Goal: Task Accomplishment & Management: Use online tool/utility

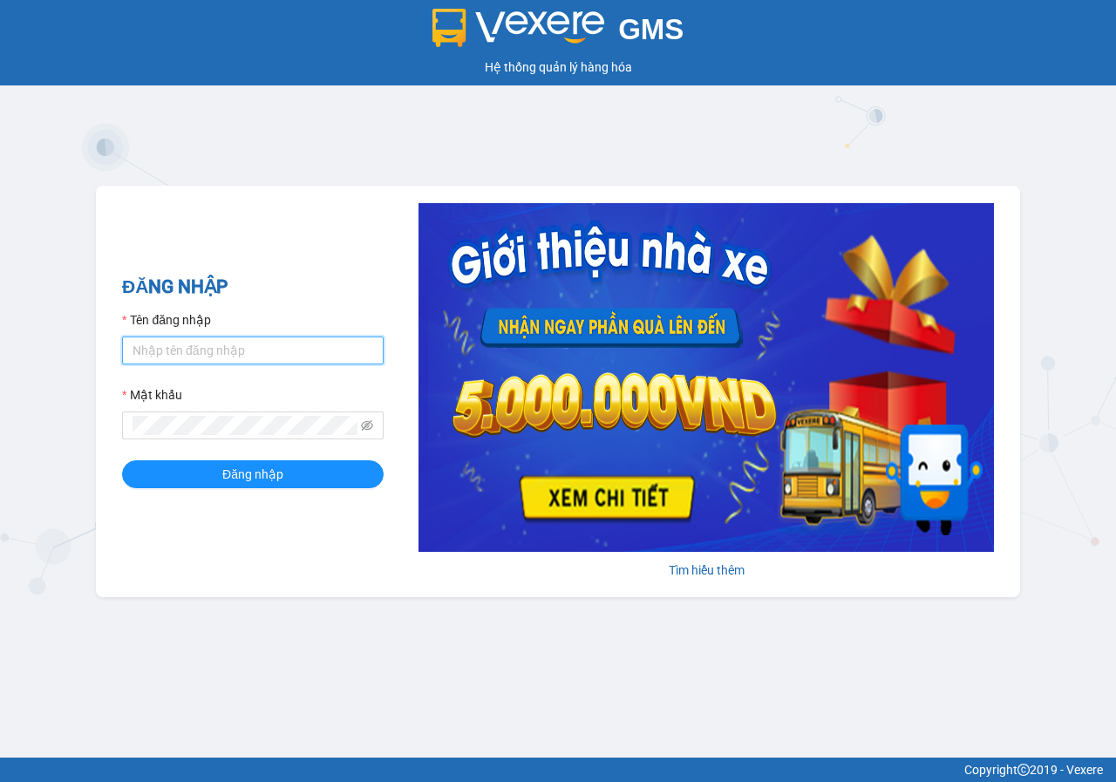
click at [303, 343] on input "Tên đăng nhập" at bounding box center [253, 351] width 262 height 28
type input "loan.phuchai"
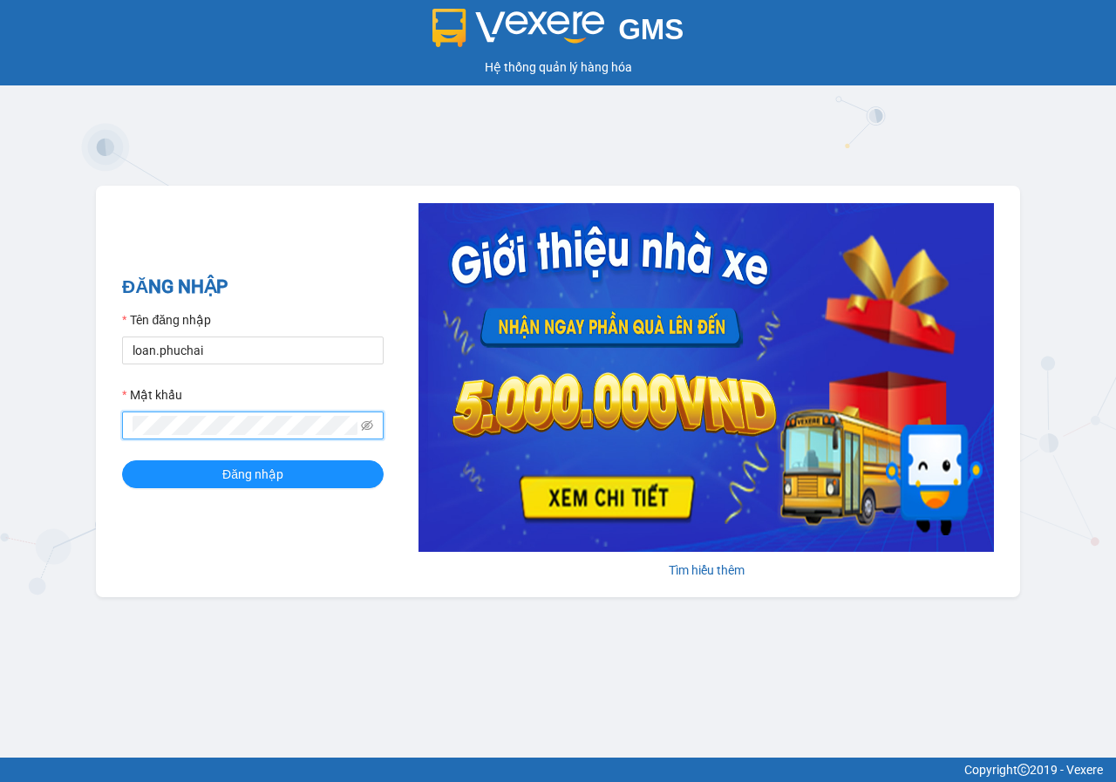
click at [122, 460] on button "Đăng nhập" at bounding box center [253, 474] width 262 height 28
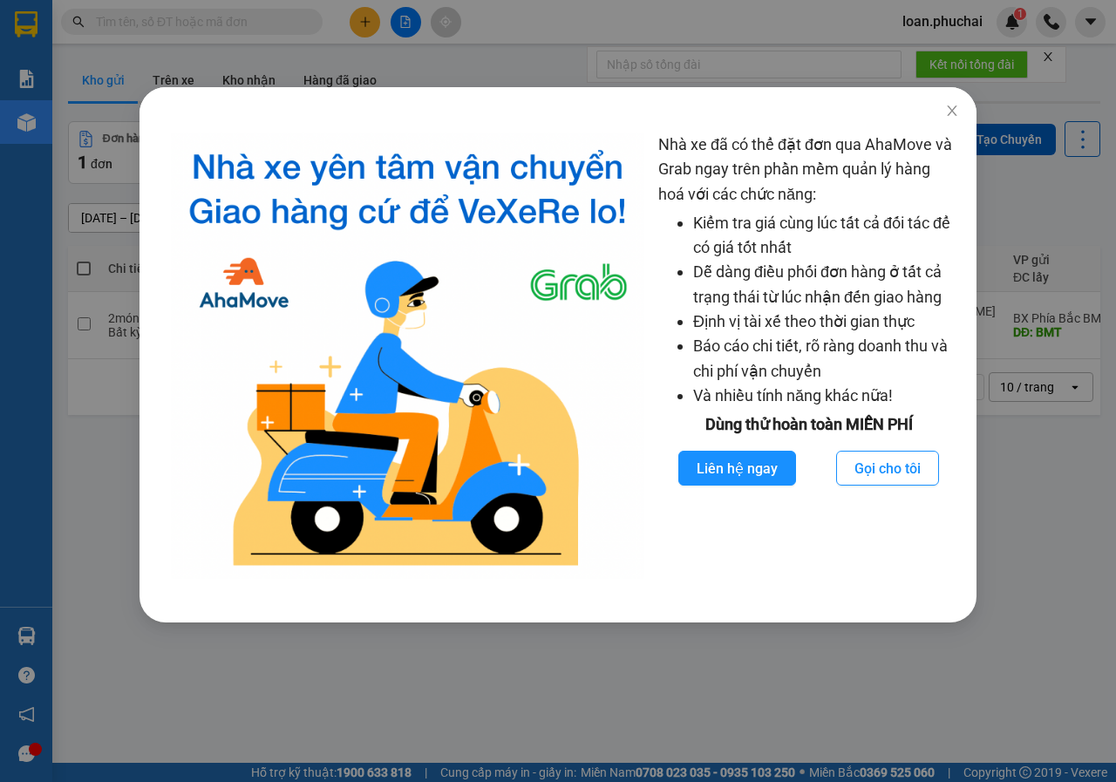
click at [366, 55] on div "Nhà xe đã có thể đặt đơn qua AhaMove và Grab ngay trên phần mềm quản lý hàng ho…" at bounding box center [558, 391] width 1116 height 782
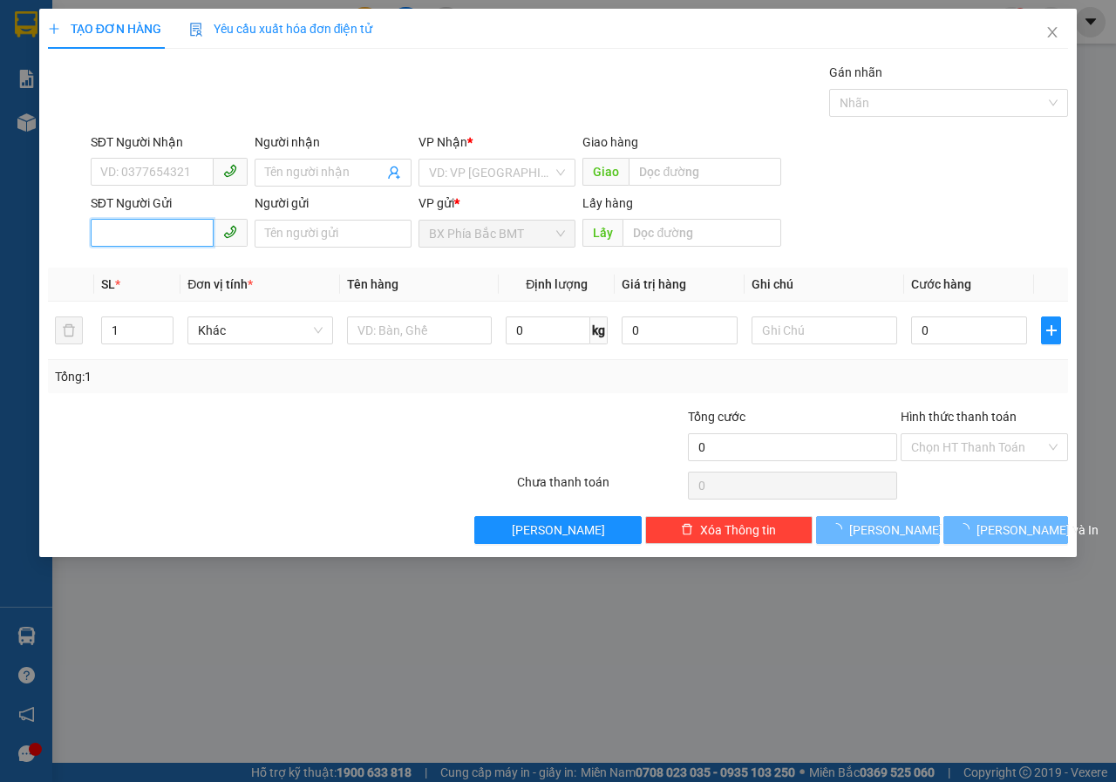
click at [194, 235] on input "SĐT Người Gửi" at bounding box center [152, 233] width 123 height 28
type input "0368960448"
click at [506, 172] on input "search" at bounding box center [491, 173] width 124 height 26
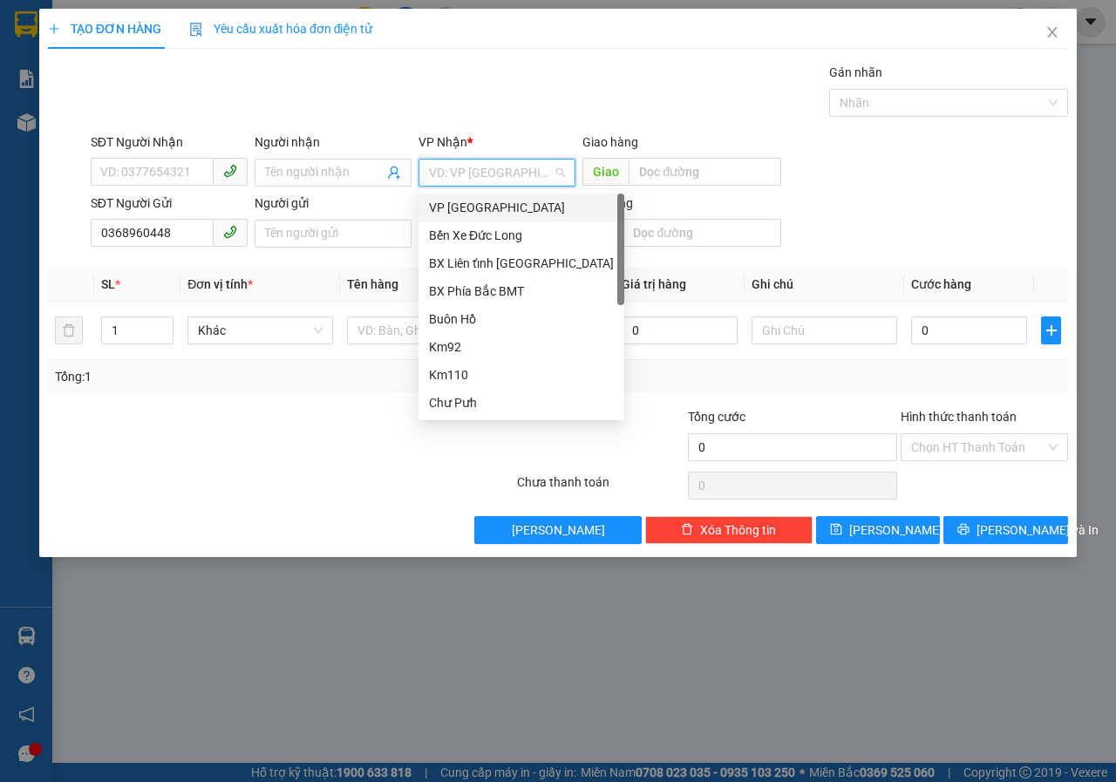
click at [492, 204] on div "VP [GEOGRAPHIC_DATA]" at bounding box center [521, 207] width 185 height 19
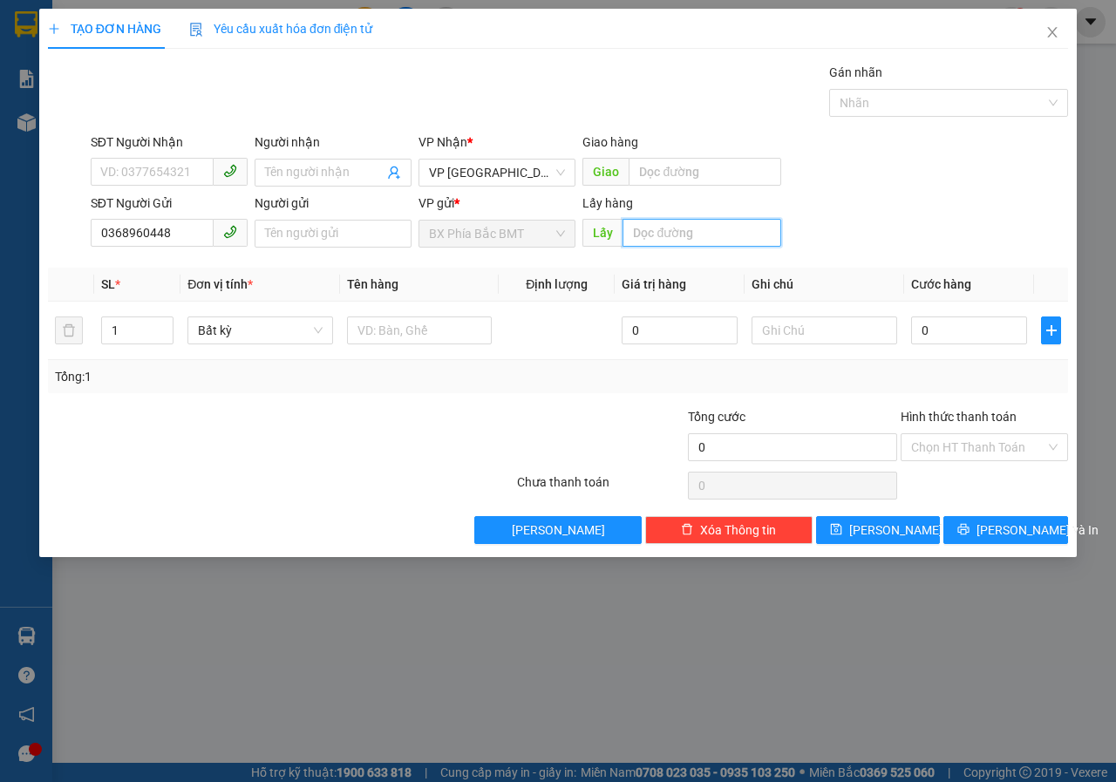
click at [627, 222] on input "text" at bounding box center [702, 233] width 158 height 28
type input "[PERSON_NAME]"
click at [882, 531] on span "[PERSON_NAME]" at bounding box center [895, 530] width 93 height 19
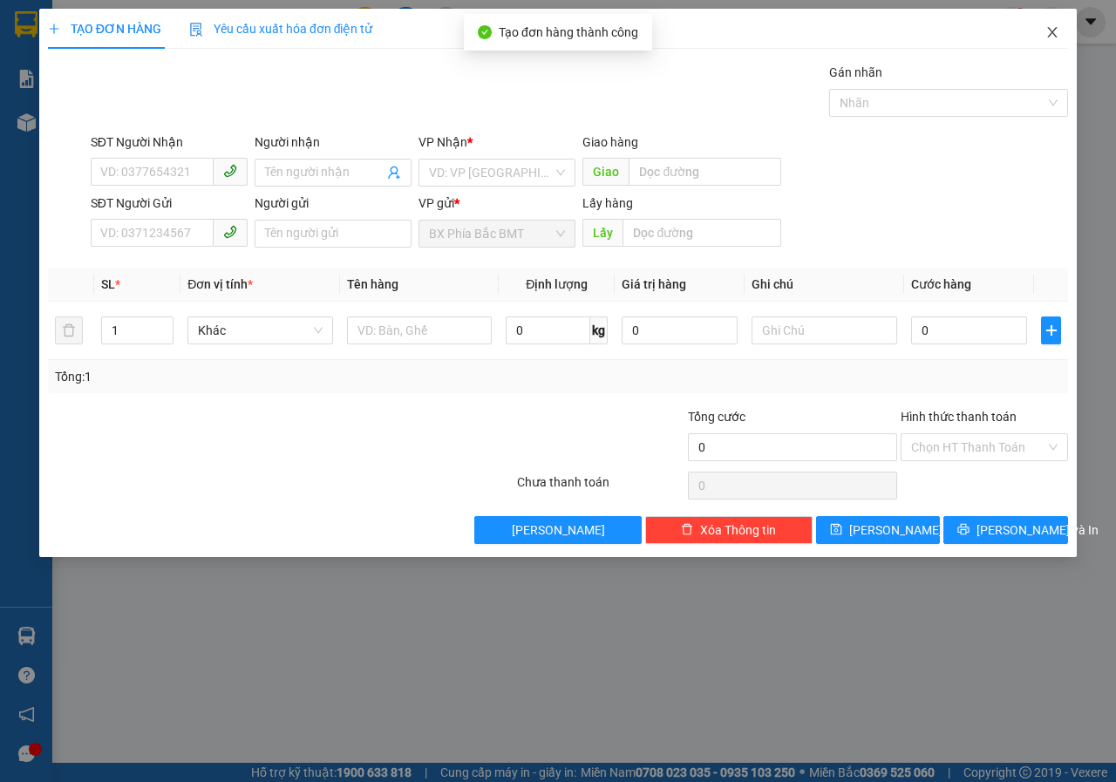
click at [1049, 32] on icon "close" at bounding box center [1052, 32] width 14 height 14
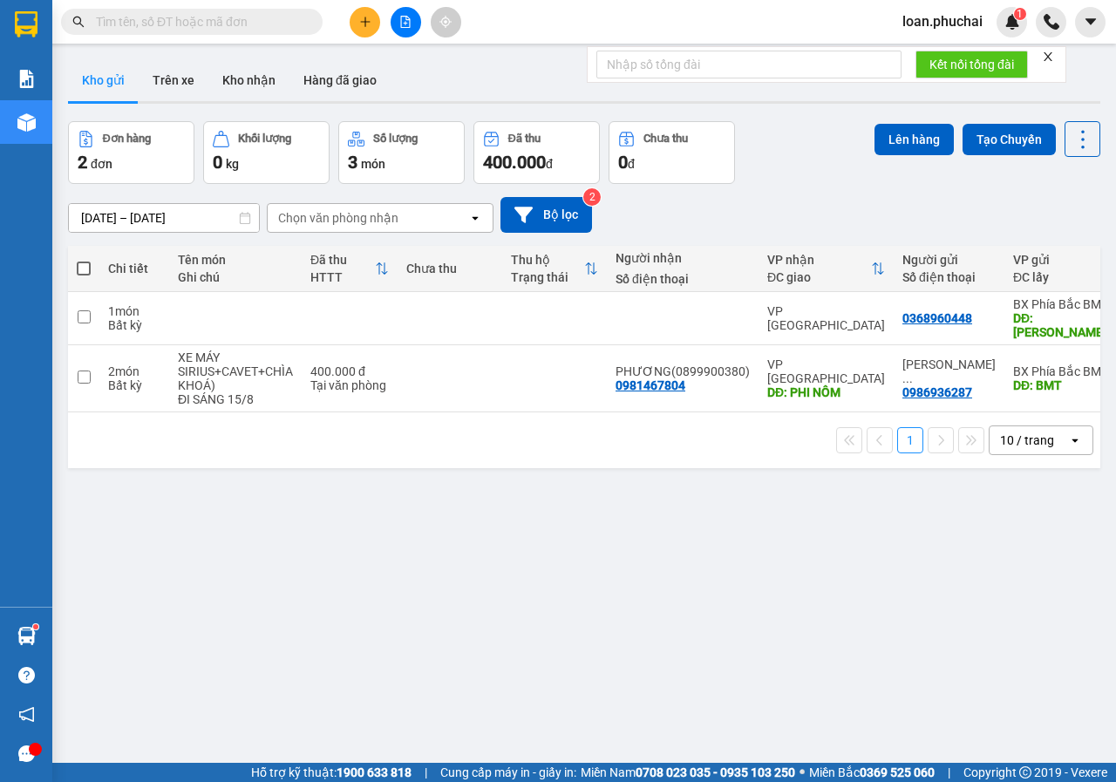
click at [86, 272] on span at bounding box center [84, 269] width 14 height 14
click at [84, 260] on input "checkbox" at bounding box center [84, 260] width 0 height 0
checkbox input "true"
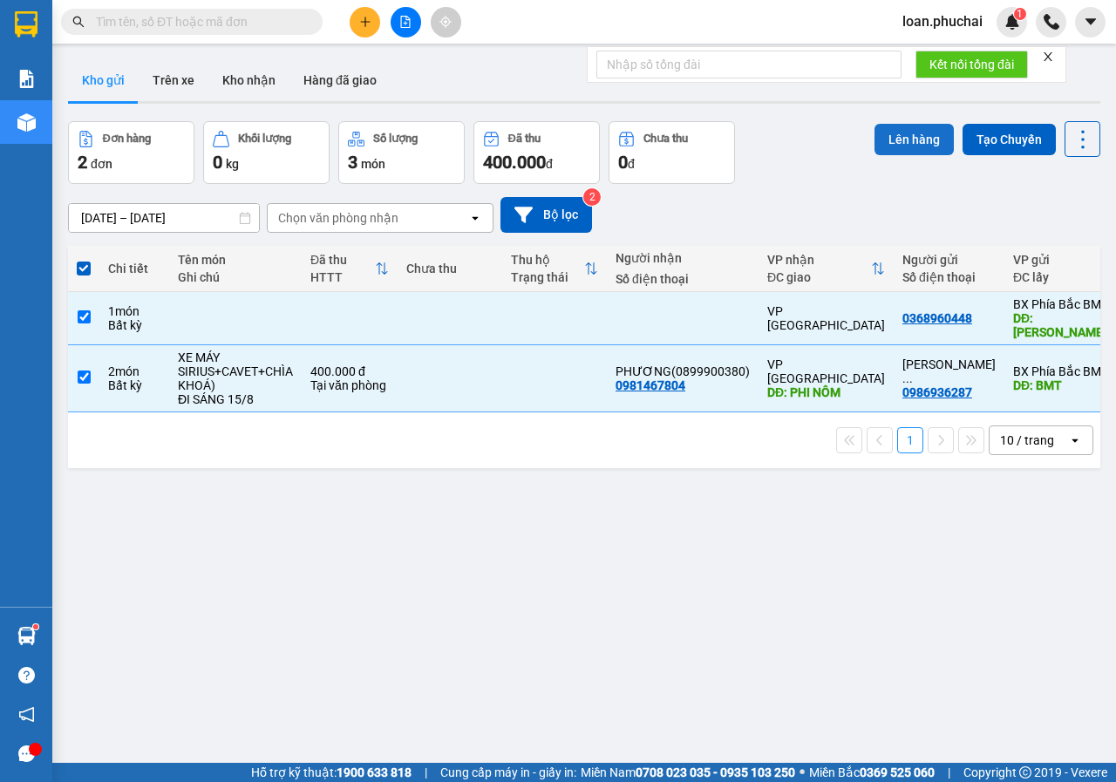
click at [882, 153] on button "Lên hàng" at bounding box center [914, 139] width 79 height 31
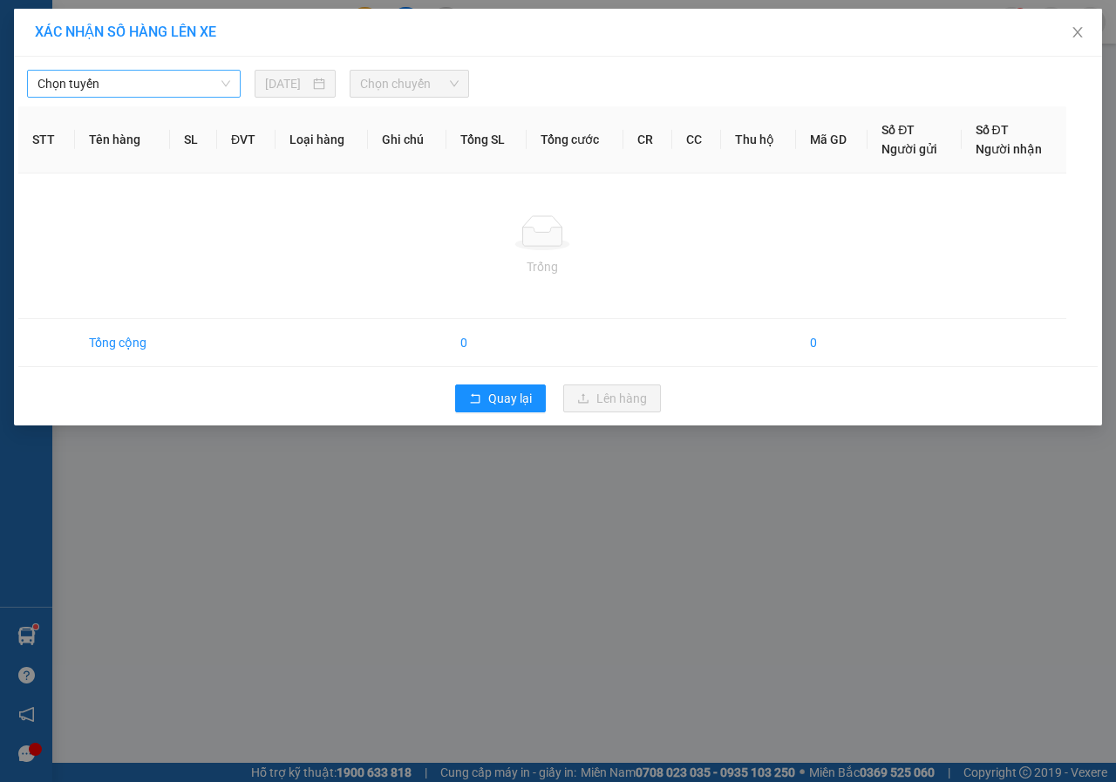
click at [211, 76] on span "Chọn tuyến" at bounding box center [133, 84] width 193 height 26
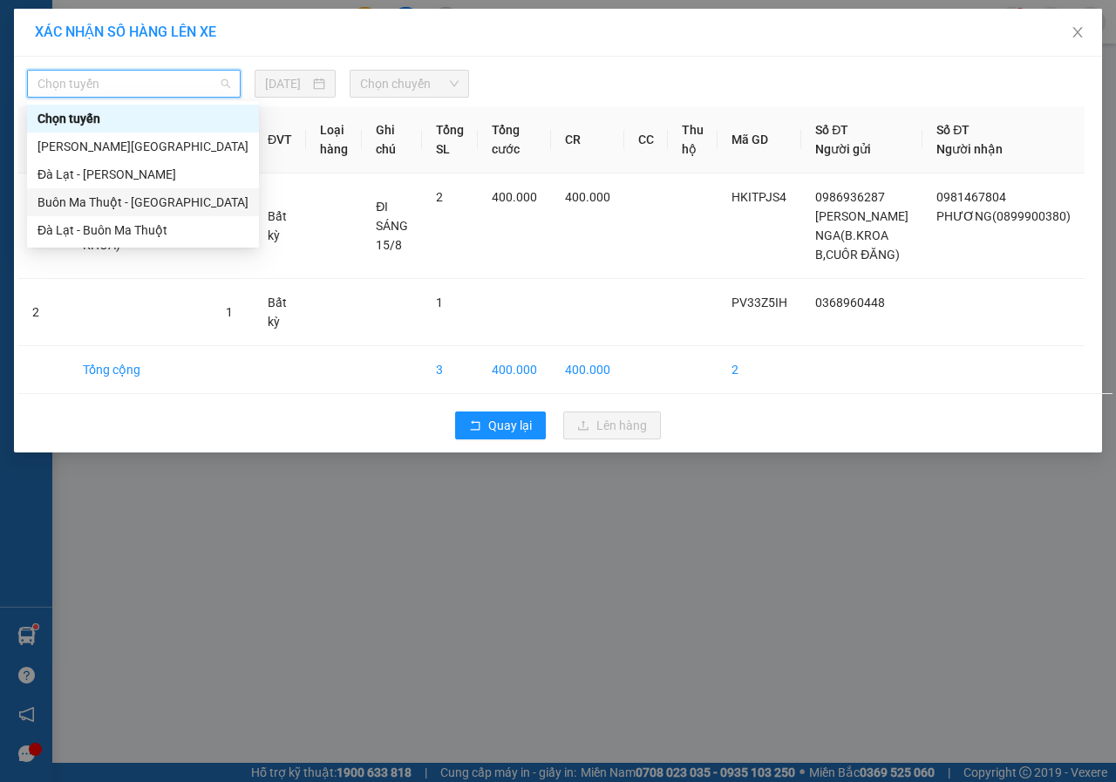
click at [102, 197] on div "Buôn Ma Thuột - [GEOGRAPHIC_DATA]" at bounding box center [142, 202] width 211 height 19
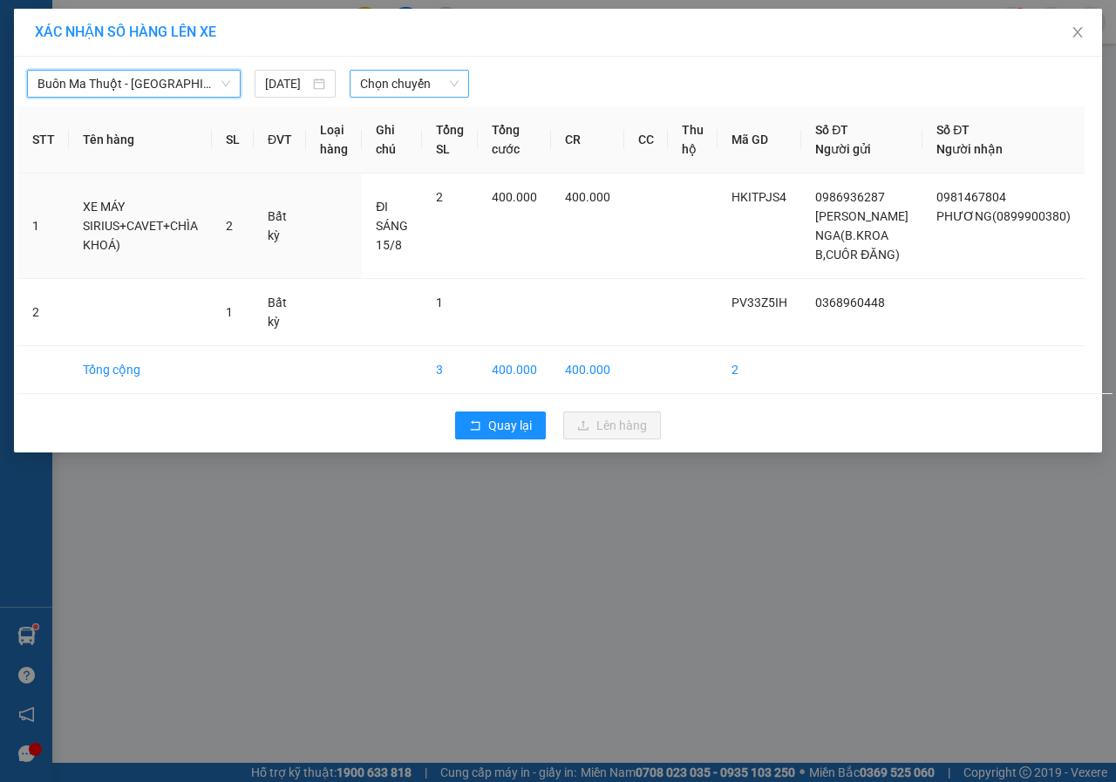
click at [419, 86] on span "Chọn chuyến" at bounding box center [409, 84] width 98 height 26
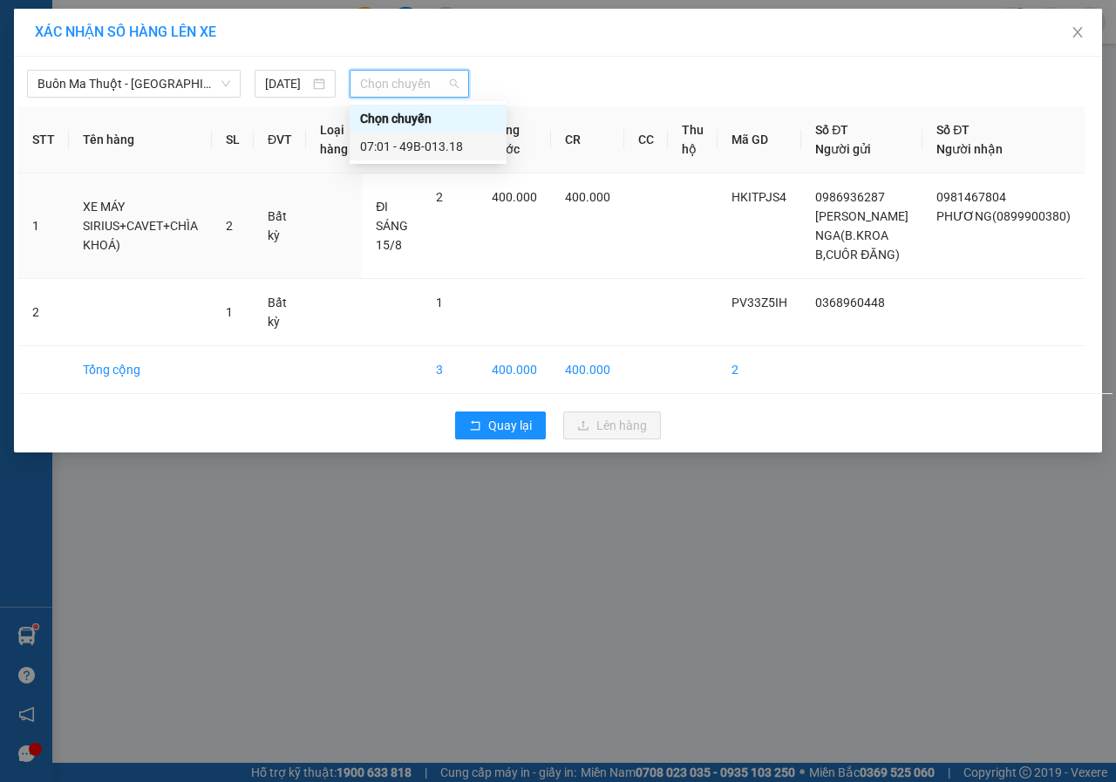
click at [463, 149] on div "07:01 - 49B-013.18" at bounding box center [428, 146] width 136 height 19
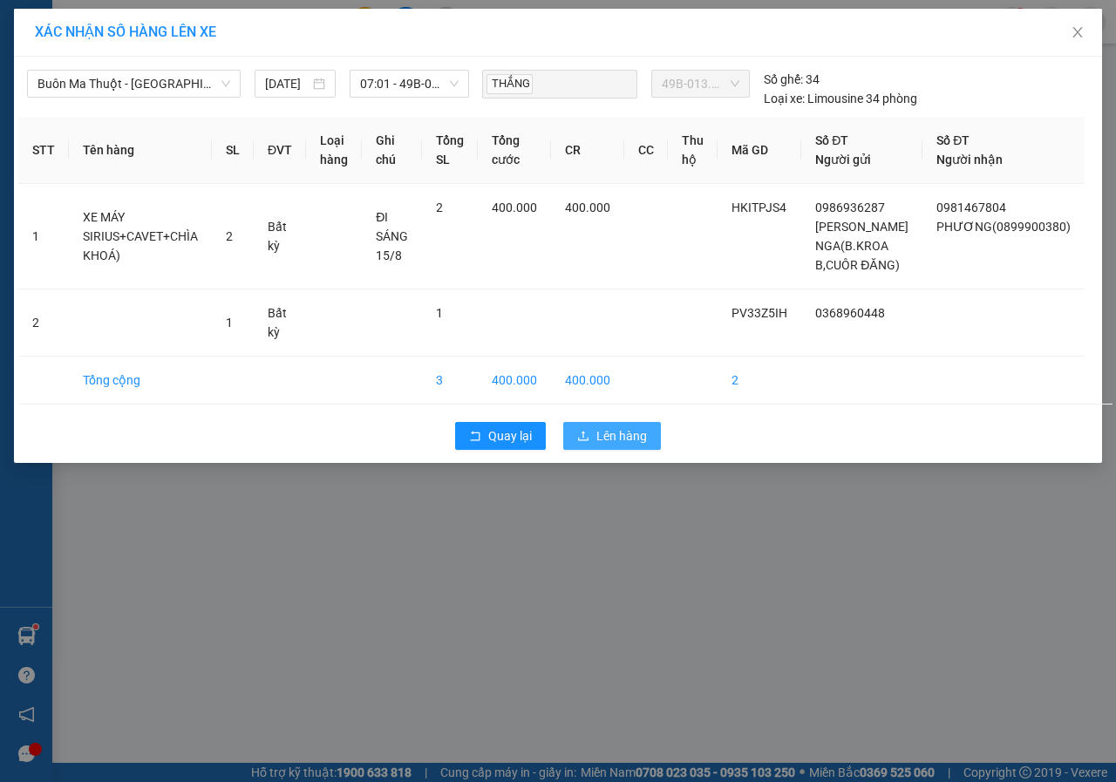
click at [609, 446] on span "Lên hàng" at bounding box center [621, 435] width 51 height 19
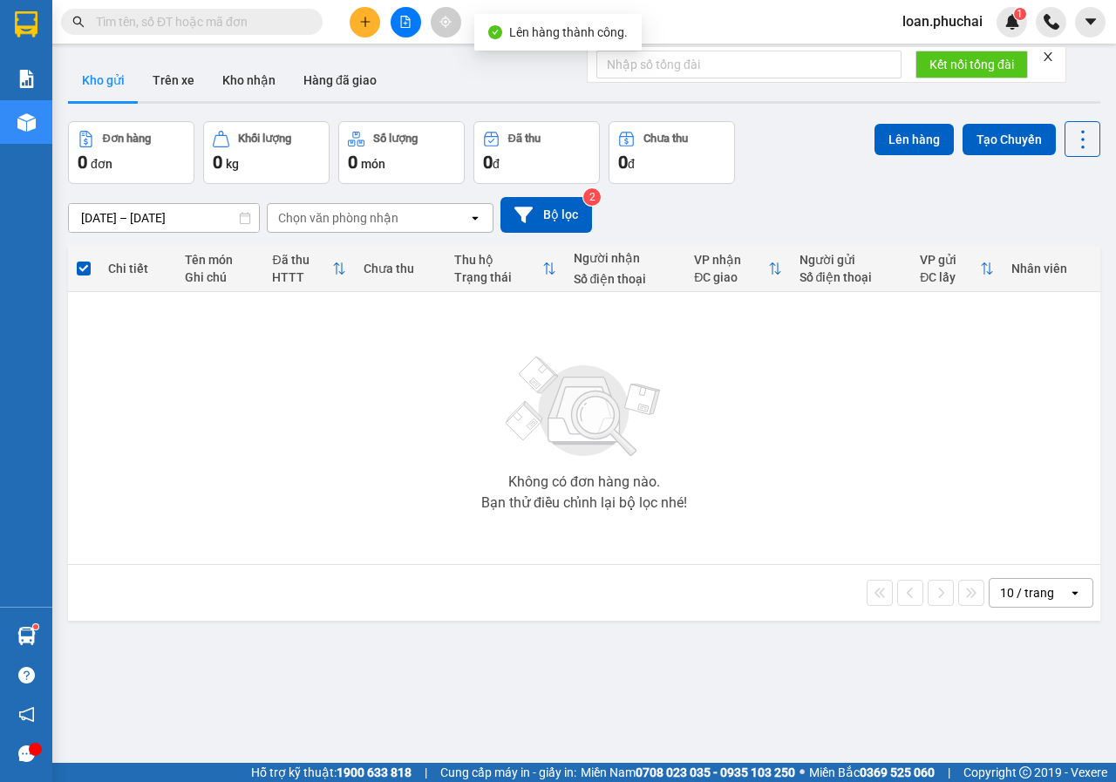
click at [409, 16] on icon "file-add" at bounding box center [405, 22] width 12 height 12
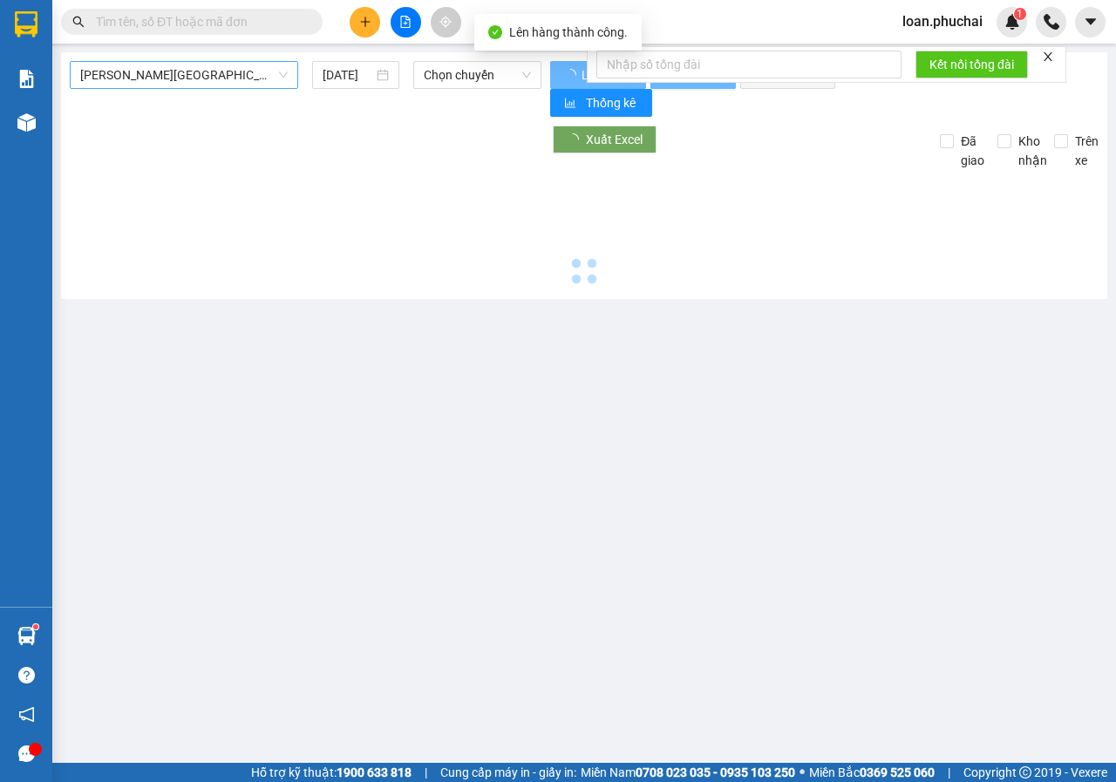
type input "[DATE]"
click at [266, 76] on span "[PERSON_NAME][GEOGRAPHIC_DATA]" at bounding box center [184, 75] width 208 height 26
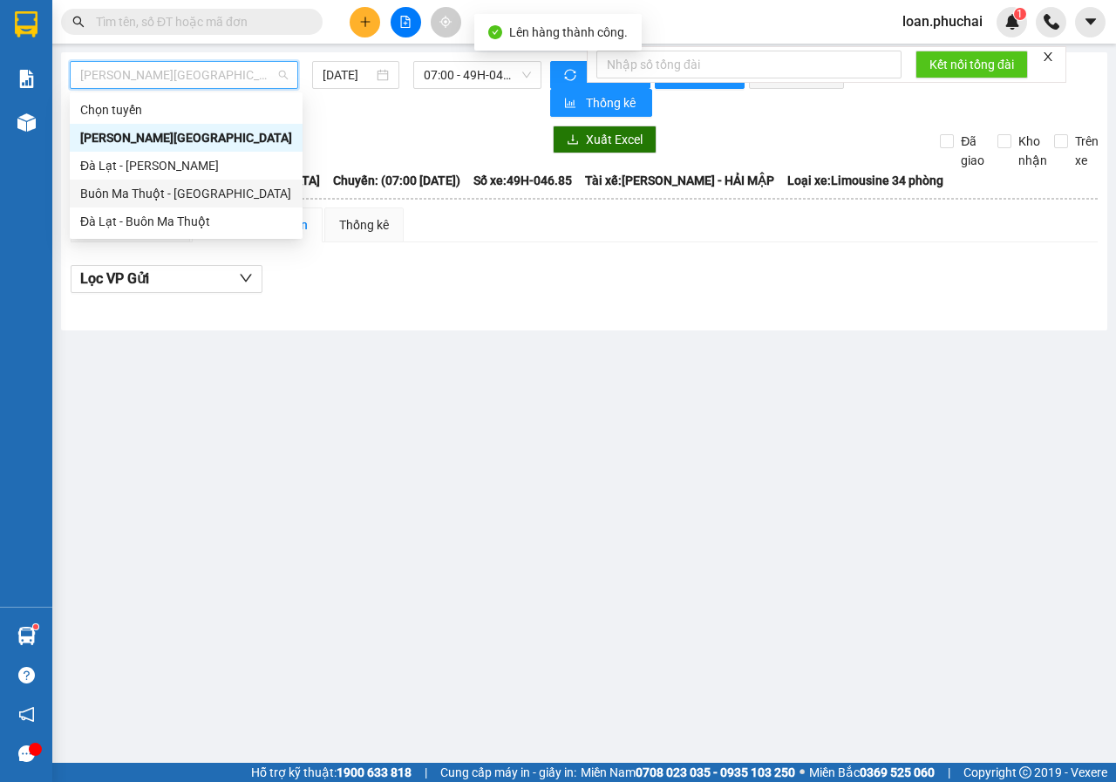
click at [134, 189] on div "Buôn Ma Thuột - [GEOGRAPHIC_DATA]" at bounding box center [186, 193] width 212 height 19
type input "[DATE]"
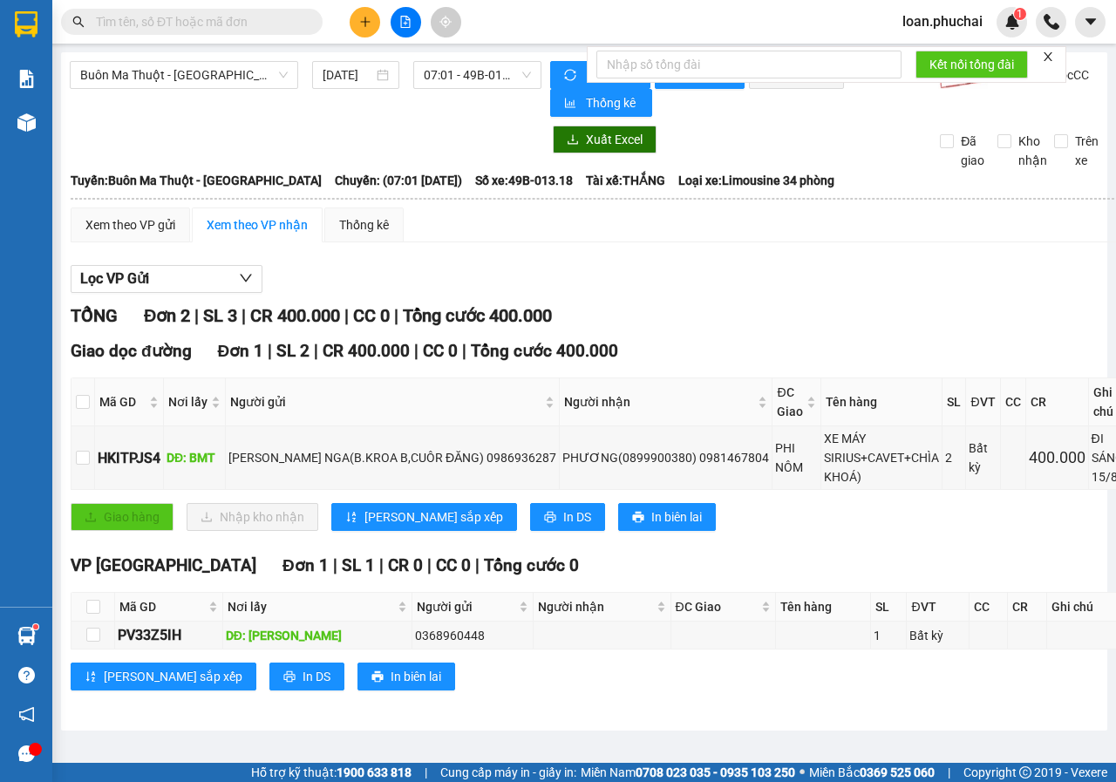
click at [1051, 58] on icon "close" at bounding box center [1048, 56] width 9 height 9
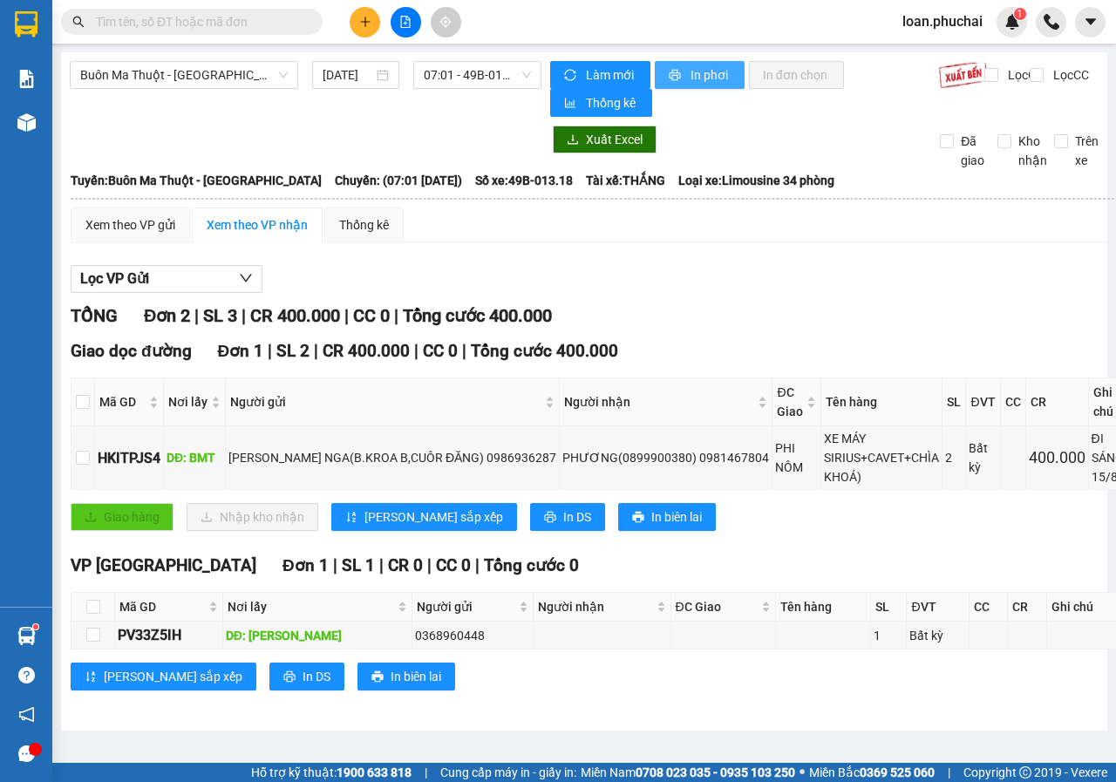
click at [706, 71] on span "In phơi" at bounding box center [711, 74] width 40 height 19
